Goal: Task Accomplishment & Management: Use online tool/utility

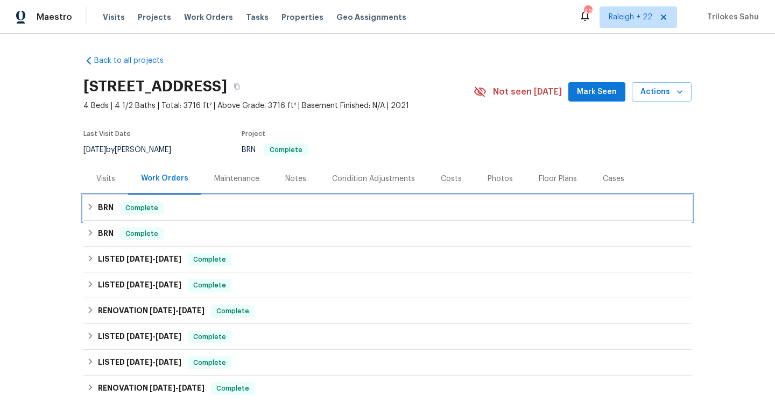
click at [94, 200] on div "BRN Complete" at bounding box center [387, 208] width 608 height 26
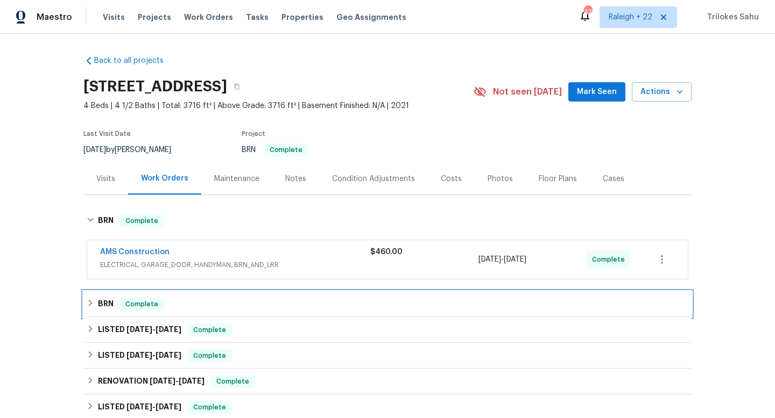
click at [87, 298] on div "BRN Complete" at bounding box center [387, 304] width 601 height 13
